Goal: Find specific page/section: Find specific page/section

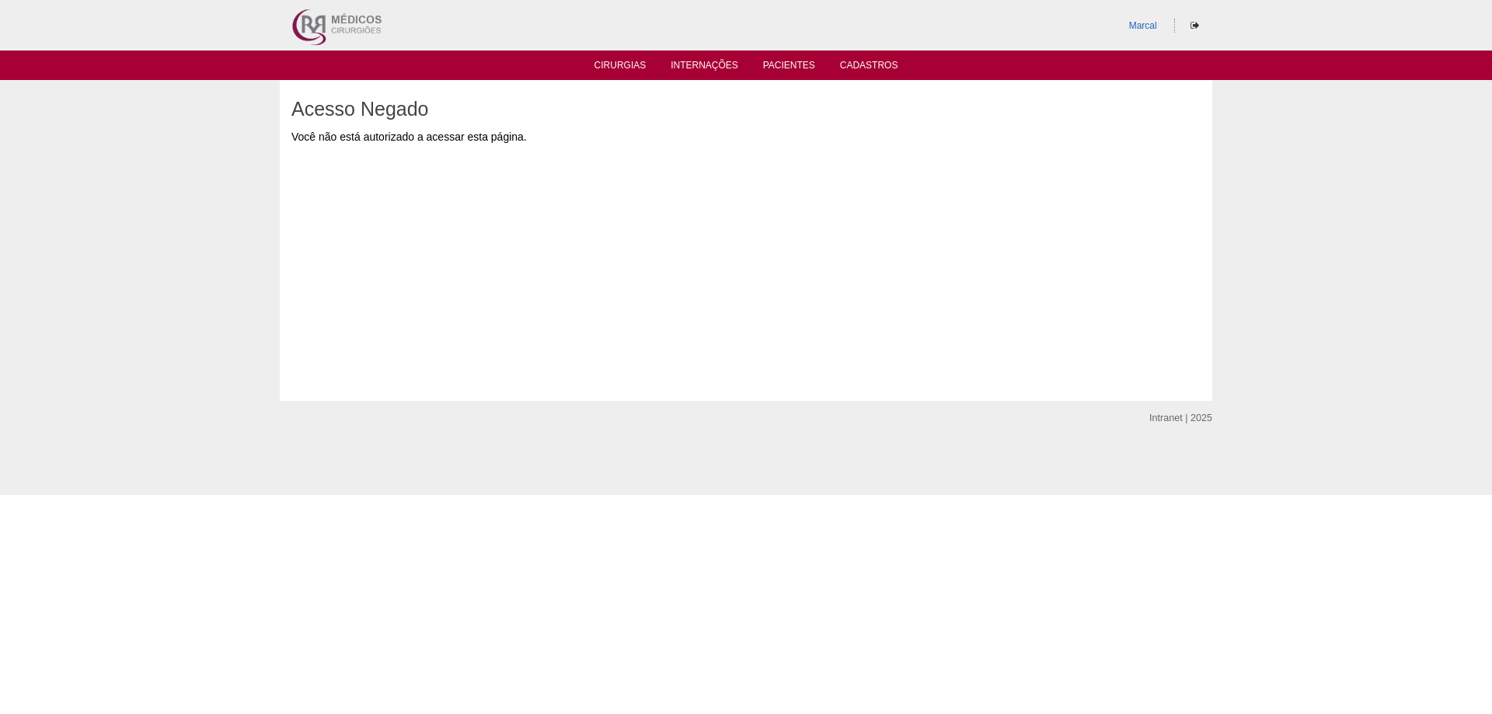
click at [443, 169] on div "Você não está autorizado a acessar esta página." at bounding box center [745, 245] width 909 height 233
click at [1152, 24] on link "Marcal" at bounding box center [1143, 25] width 28 height 11
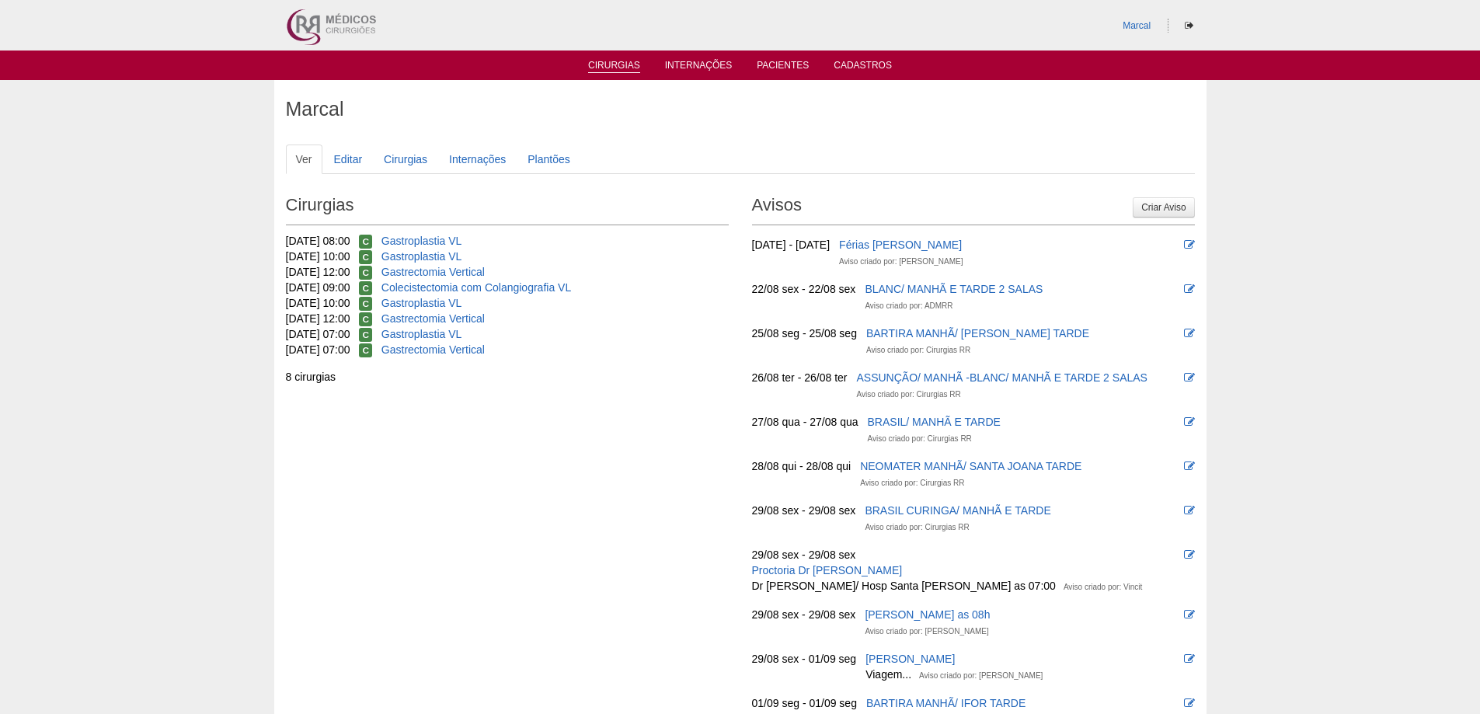
click at [618, 64] on link "Cirurgias" at bounding box center [614, 66] width 52 height 13
